Goal: Transaction & Acquisition: Download file/media

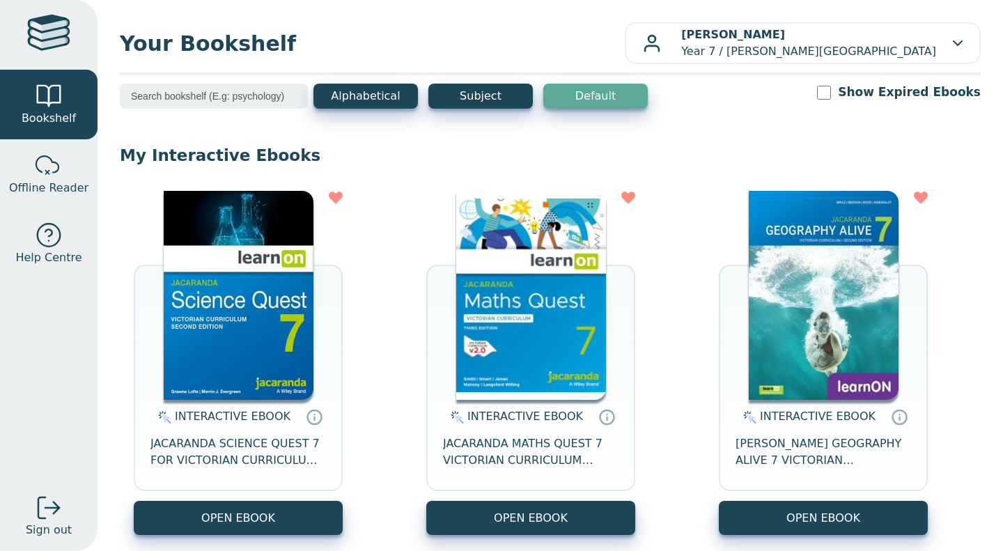
click at [263, 339] on img at bounding box center [239, 295] width 150 height 209
click at [229, 317] on img at bounding box center [239, 295] width 150 height 209
